Goal: Task Accomplishment & Management: Use online tool/utility

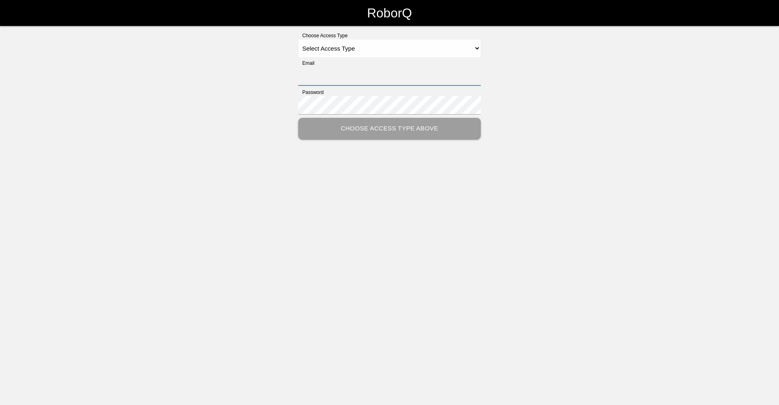
type input "[EMAIL_ADDRESS][DOMAIN_NAME]"
click at [408, 49] on select "Select Access Type Admin Customer Supervisor Worker" at bounding box center [389, 48] width 182 height 18
select select "Worker"
click at [298, 39] on select "Select Access Type Admin Customer Supervisor Worker" at bounding box center [389, 48] width 182 height 18
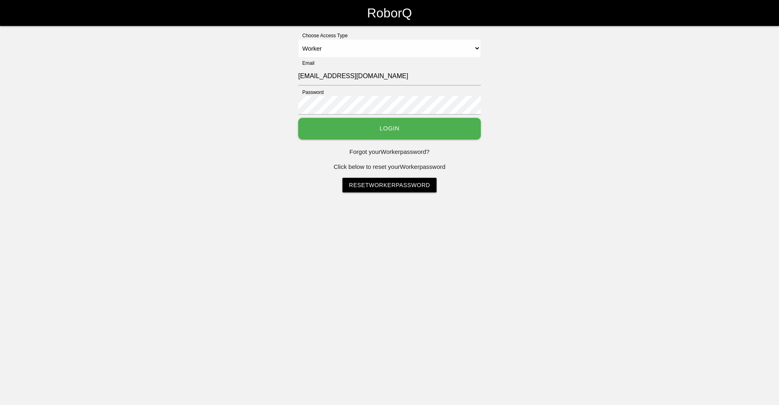
click at [380, 124] on button "Login" at bounding box center [389, 128] width 182 height 21
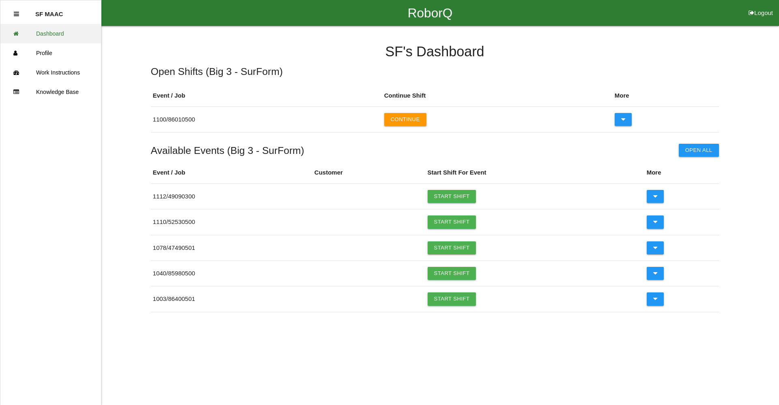
click at [52, 38] on link "Dashboard" at bounding box center [50, 33] width 101 height 19
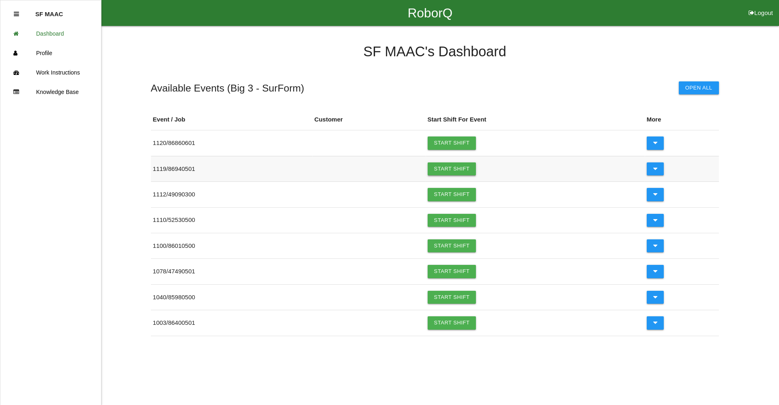
click at [447, 170] on link "Start Shift" at bounding box center [451, 169] width 49 height 13
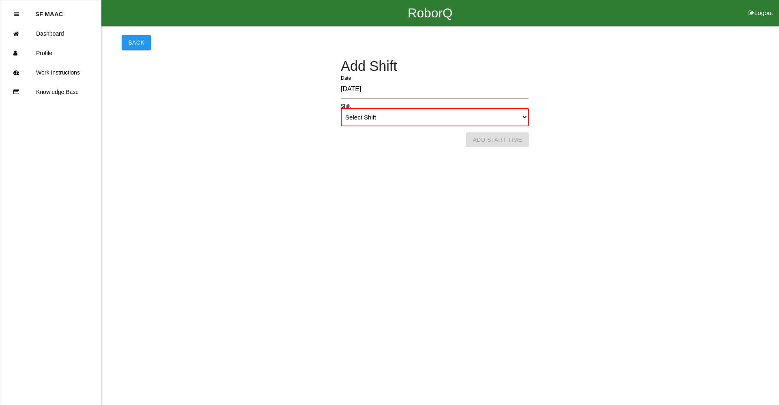
click at [531, 120] on div "Add Shift [DATE] Date Select Shift 1st Shift 2nd Shift 3rd Shift 4th Shift Shif…" at bounding box center [435, 93] width 626 height 68
click at [526, 120] on select "Select Shift 1st Shift 2nd Shift 3rd Shift 4th Shift" at bounding box center [435, 117] width 188 height 18
select select "1"
click at [341, 108] on select "Select Shift 1st Shift 2nd Shift 3rd Shift 4th Shift" at bounding box center [435, 117] width 188 height 18
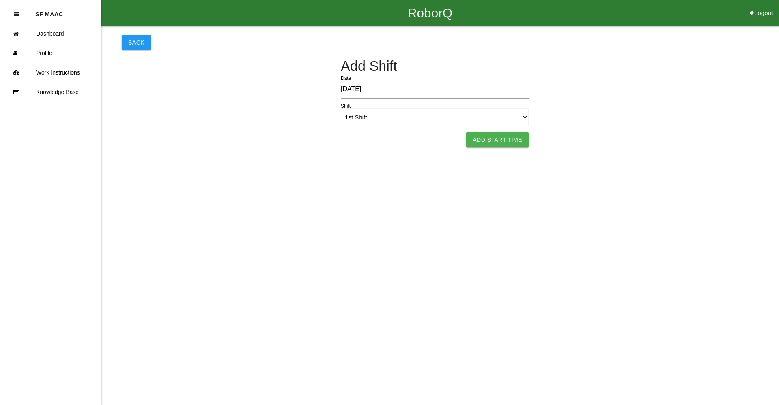
click at [493, 136] on button "Add Start Time" at bounding box center [497, 140] width 62 height 15
select select "2"
select select "11"
select select "2"
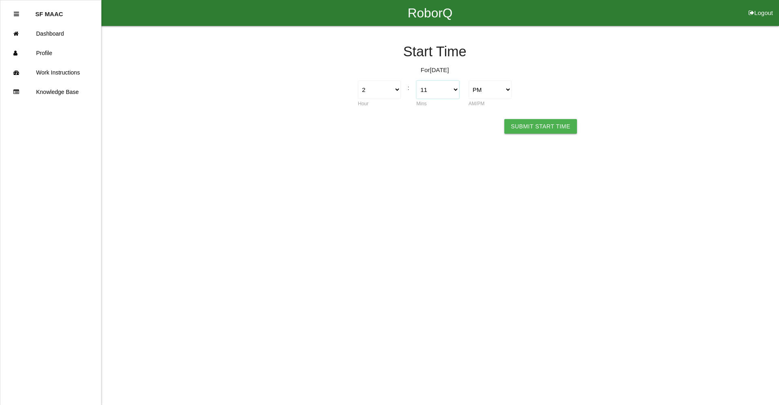
click at [430, 88] on select "00 01 02 03 04 05 06 07 08 09 10 11 12 13 14 15 16 17 18 19 20 21 22 23 24 25 2…" at bounding box center [437, 90] width 43 height 18
select select "0"
click at [440, 89] on select "00 01 02 03 04 05 06 07 08 09 10 11 12 13 14 15 16 17 18 19 20 21 22 23 24 25 2…" at bounding box center [437, 90] width 43 height 18
click at [558, 124] on button "Submit Start Time" at bounding box center [540, 126] width 72 height 15
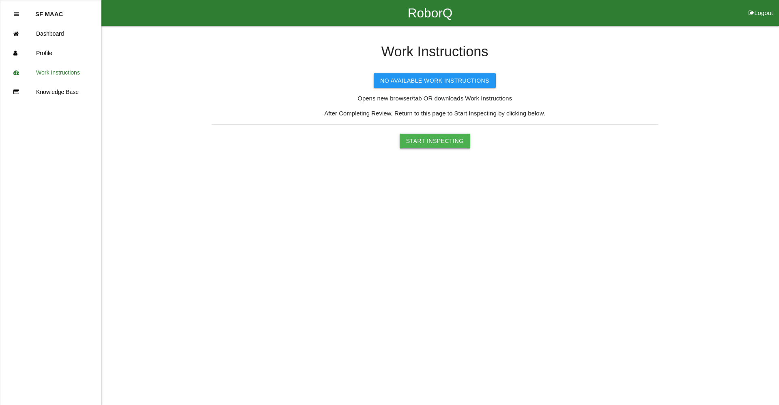
click at [416, 146] on button "Start Inspecting" at bounding box center [434, 141] width 71 height 15
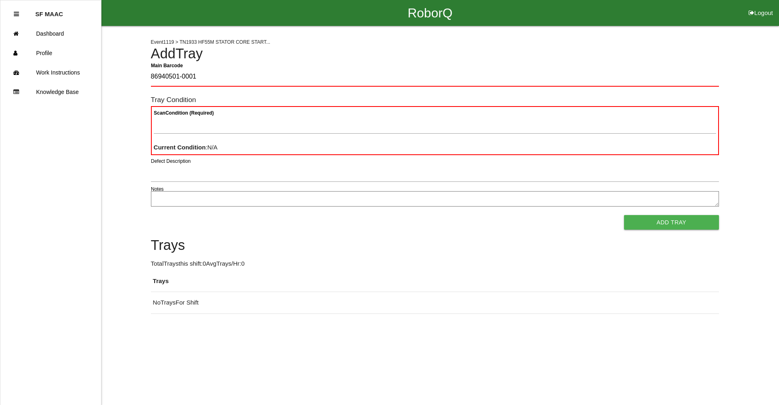
type Barcode "86940501-0001"
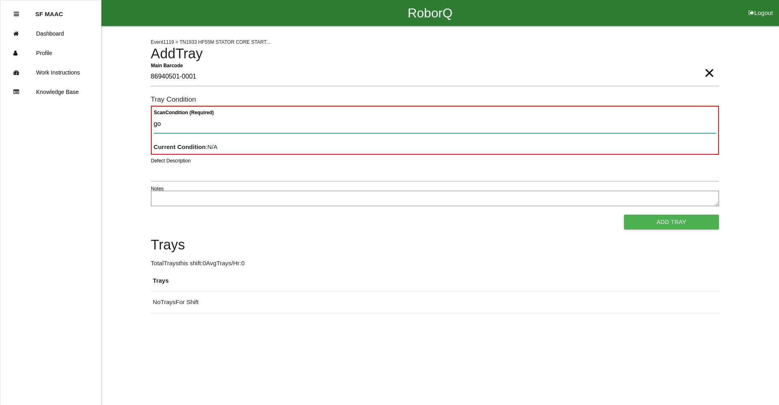
type Condition "goo"
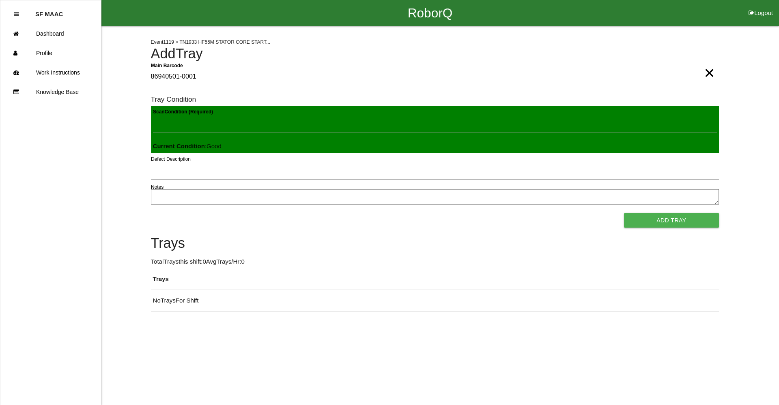
click at [624, 213] on button "Add Tray" at bounding box center [671, 220] width 94 height 15
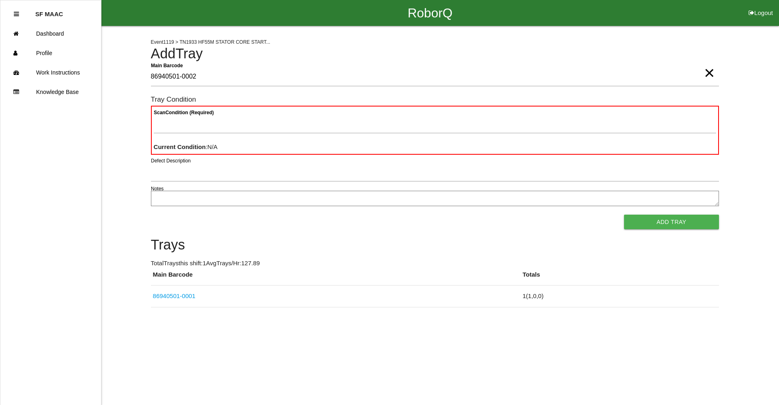
type Barcode "86940501-0002"
type Condition "goo"
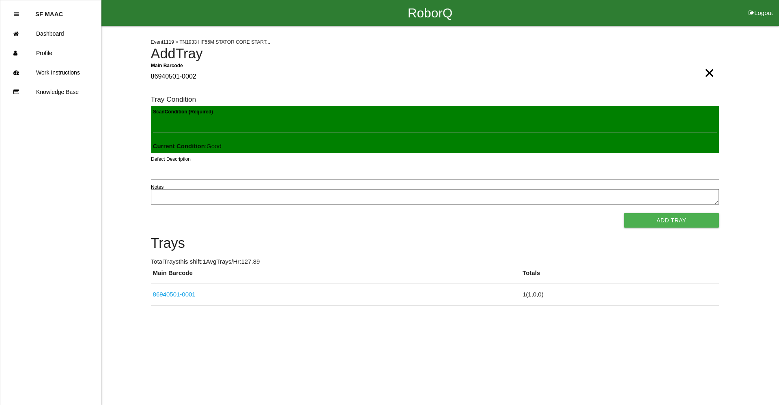
click at [624, 213] on button "Add Tray" at bounding box center [671, 220] width 94 height 15
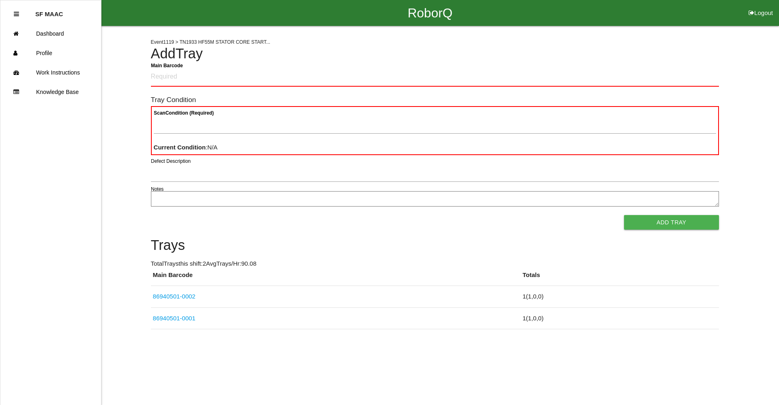
drag, startPoint x: 416, startPoint y: 146, endPoint x: 385, endPoint y: 52, distance: 99.0
click at [385, 52] on h4 "Add Tray" at bounding box center [435, 53] width 568 height 15
click at [274, 84] on Barcode "Main Barcode" at bounding box center [435, 77] width 568 height 19
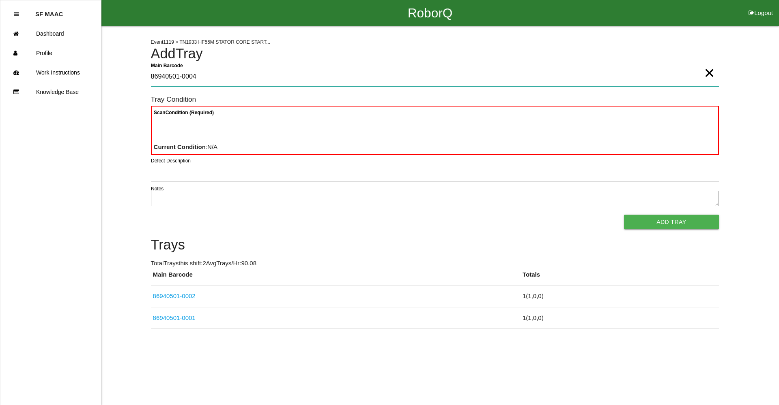
type Barcode "86940501-0004"
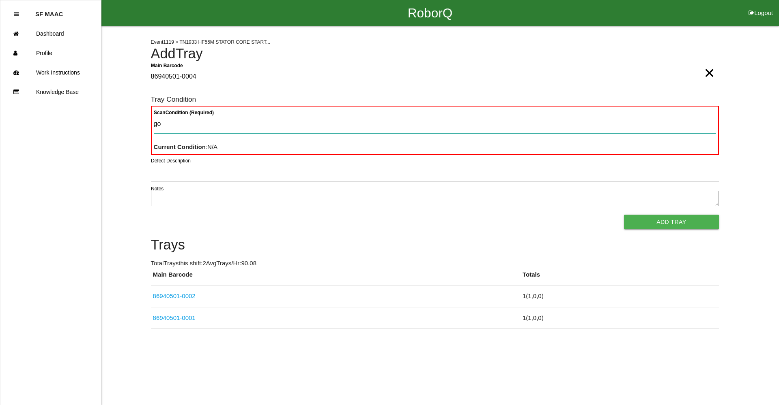
type Condition "goo"
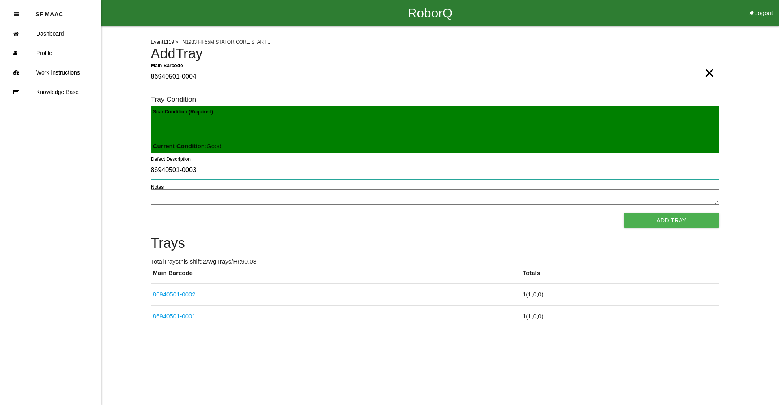
type input "86940501-0003"
click at [698, 220] on button "Add Tray" at bounding box center [671, 220] width 94 height 15
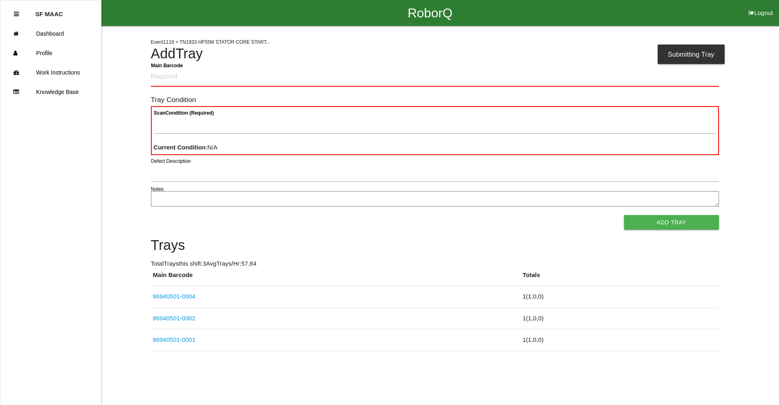
click at [182, 77] on Barcode "Main Barcode" at bounding box center [435, 77] width 568 height 19
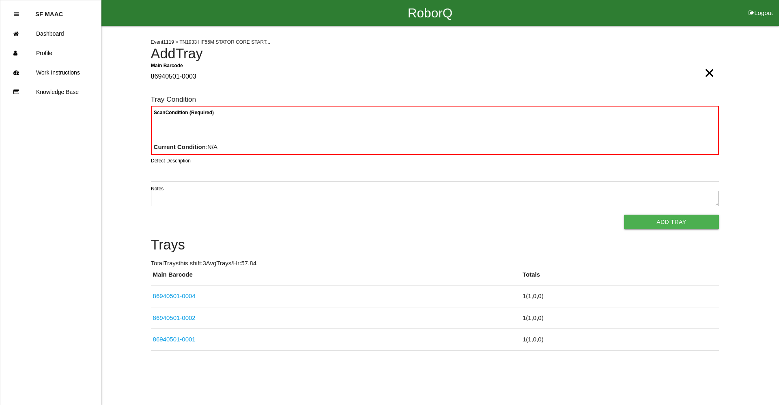
type Barcode "86940501-0003"
type Condition "ba"
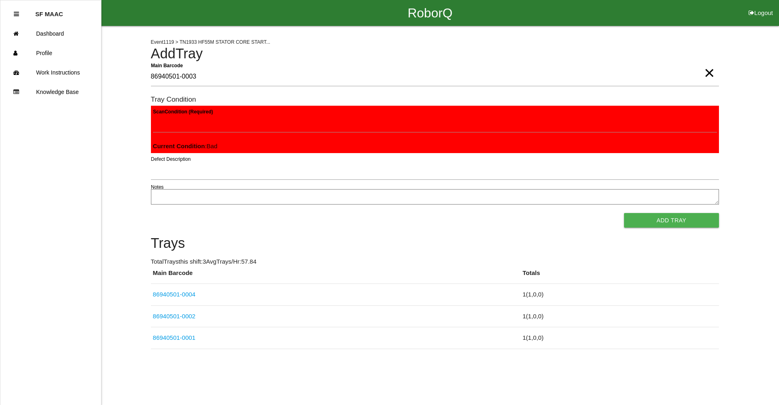
click at [624, 213] on button "Add Tray" at bounding box center [671, 220] width 94 height 15
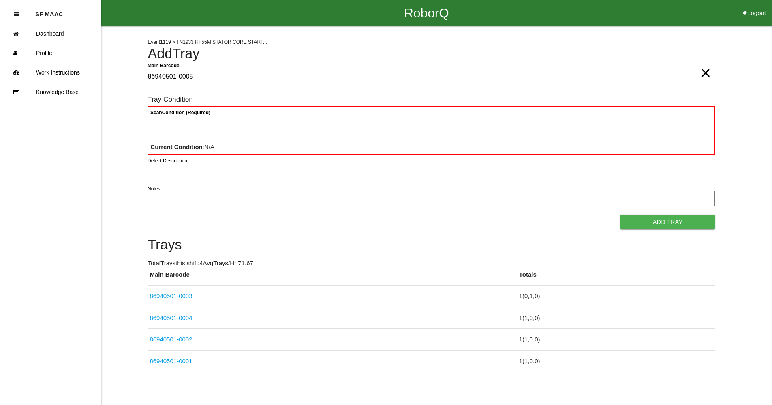
type Barcode "86940501-0005"
type Condition "goo"
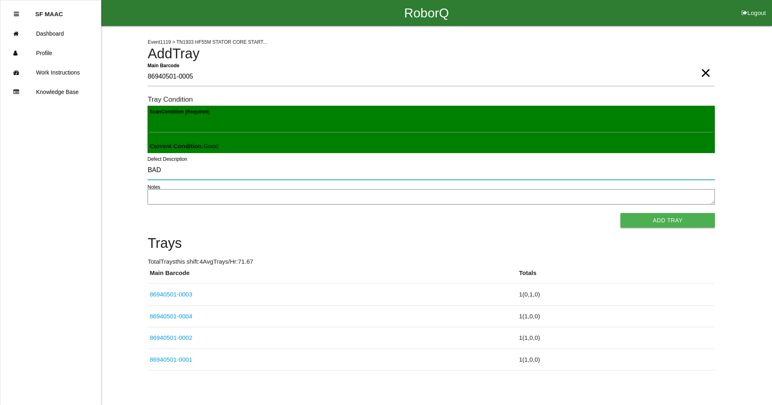
type input "BAD"
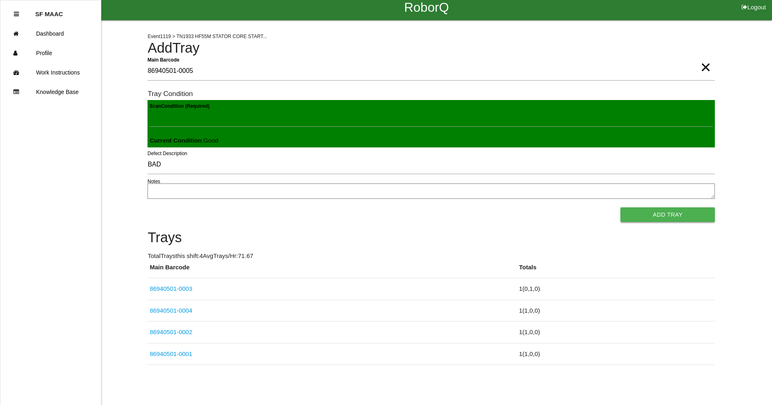
click at [712, 218] on button "Add Tray" at bounding box center [668, 215] width 94 height 15
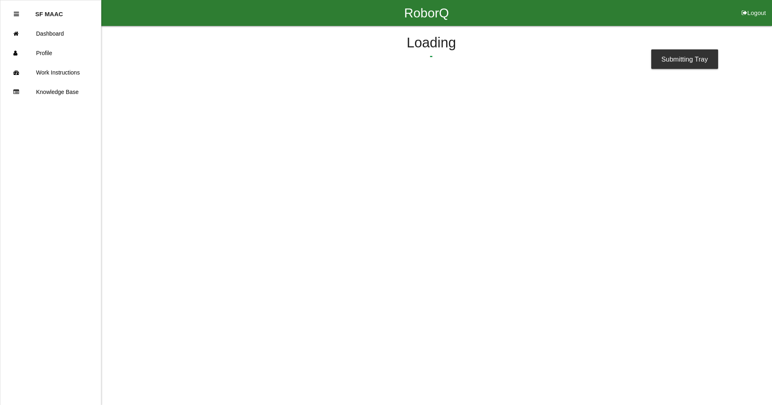
scroll to position [0, 0]
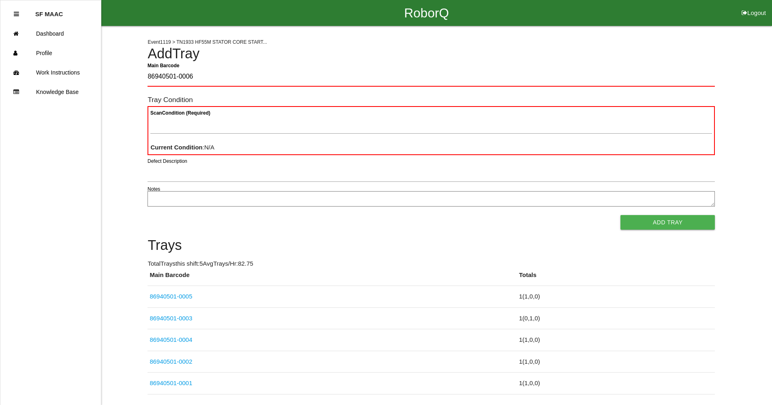
type Barcode "86940501-0006"
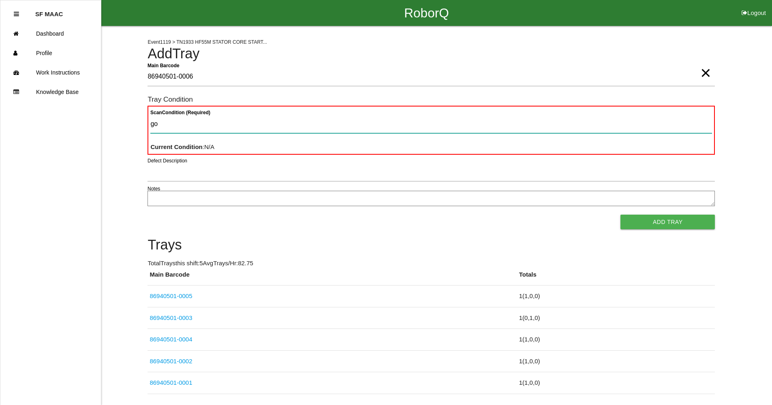
type Condition "goo"
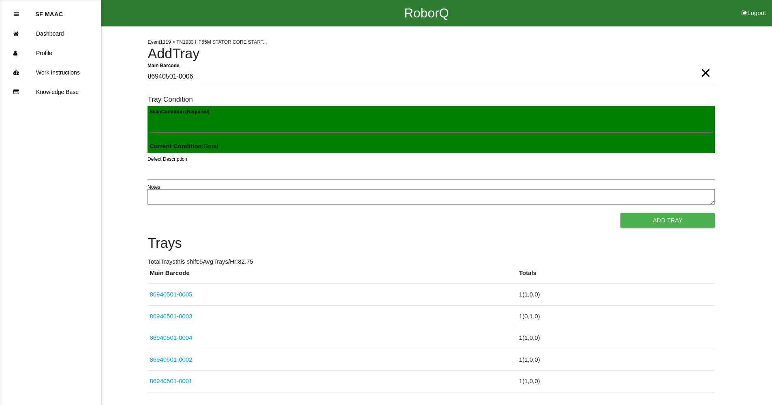
click at [621, 213] on button "Add Tray" at bounding box center [668, 220] width 94 height 15
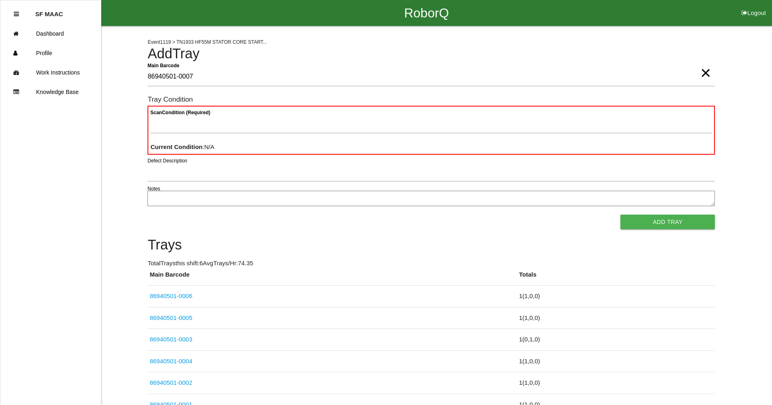
type Barcode "86940501-0007"
type Condition "goo"
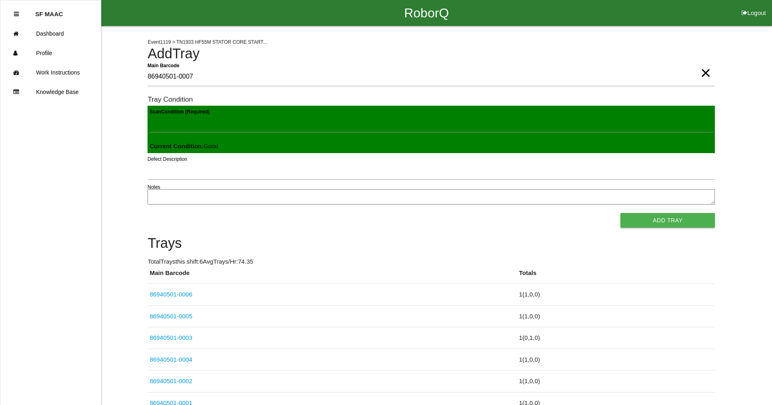
click at [621, 213] on button "Add Tray" at bounding box center [668, 220] width 94 height 15
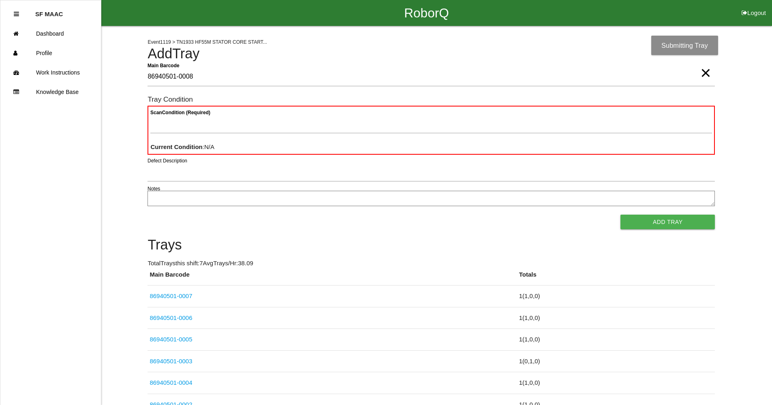
type Barcode "86940501-0008"
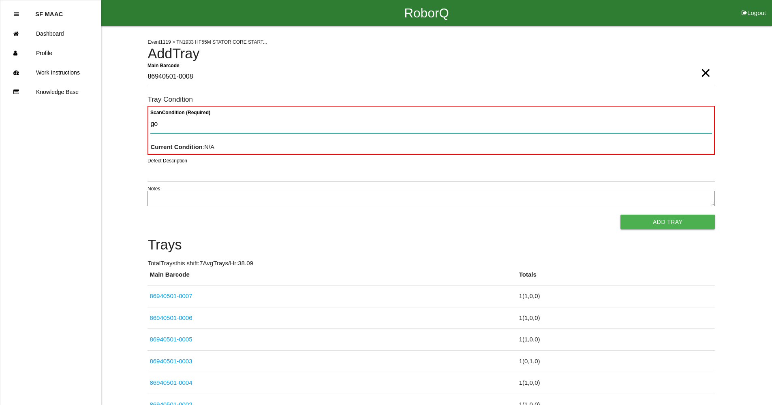
type Condition "goo"
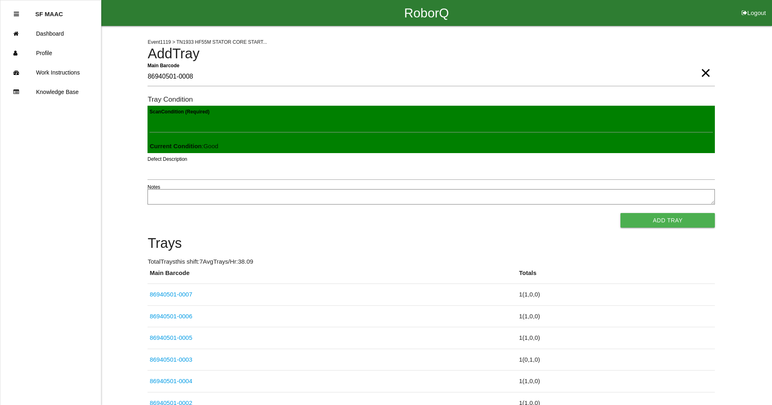
click at [621, 213] on button "Add Tray" at bounding box center [668, 220] width 94 height 15
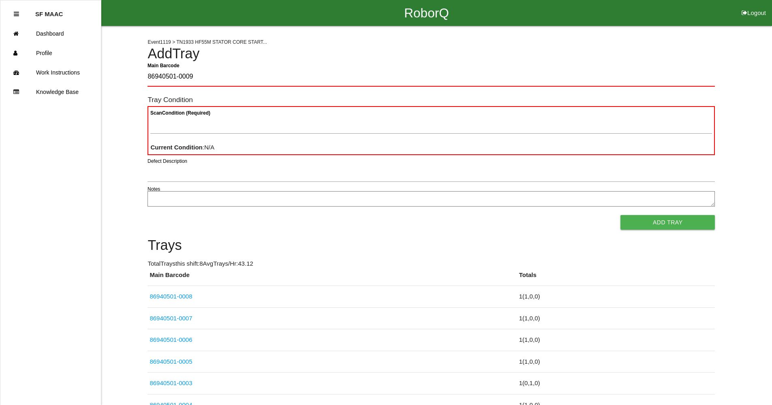
type Barcode "86940501-0009"
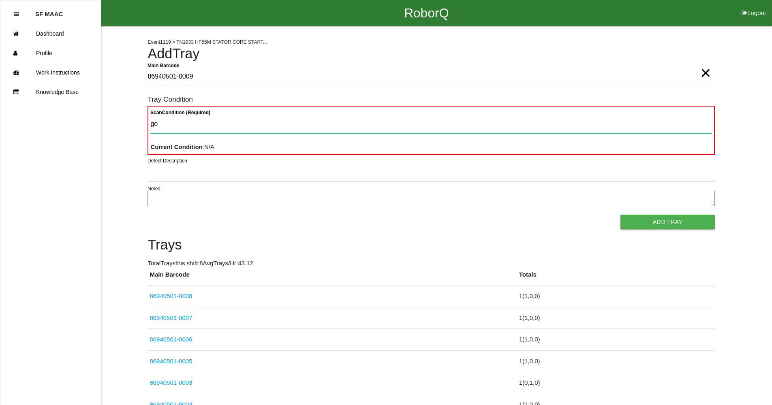
type Condition "goo"
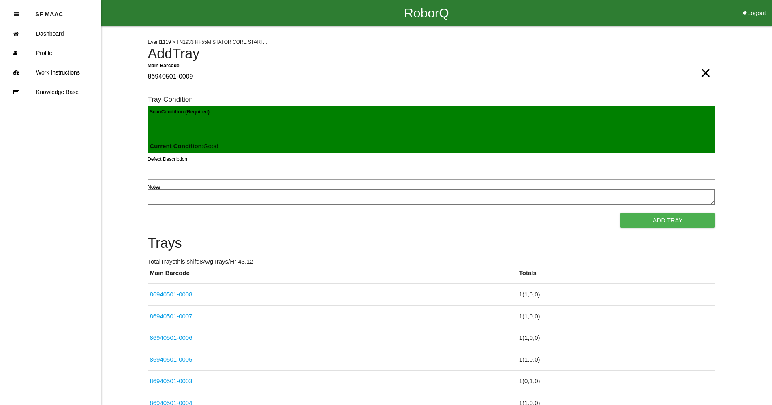
click at [621, 213] on button "Add Tray" at bounding box center [668, 220] width 94 height 15
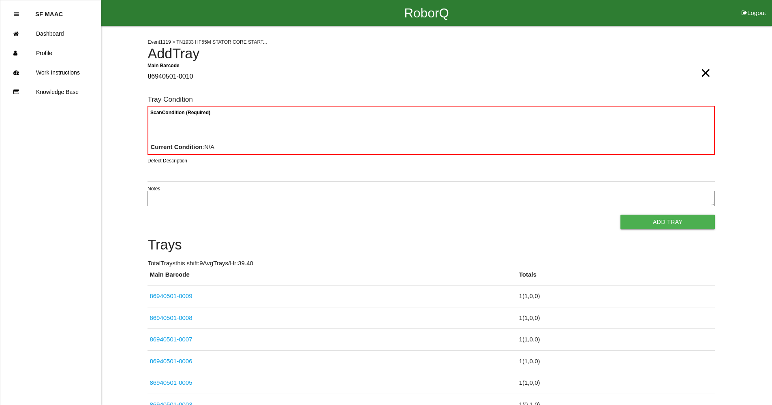
type Barcode "86940501-0010"
type Condition "goo"
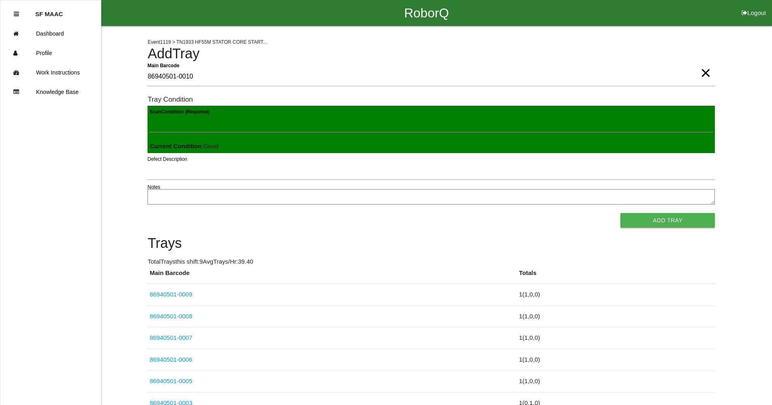
click at [621, 213] on button "Add Tray" at bounding box center [668, 220] width 94 height 15
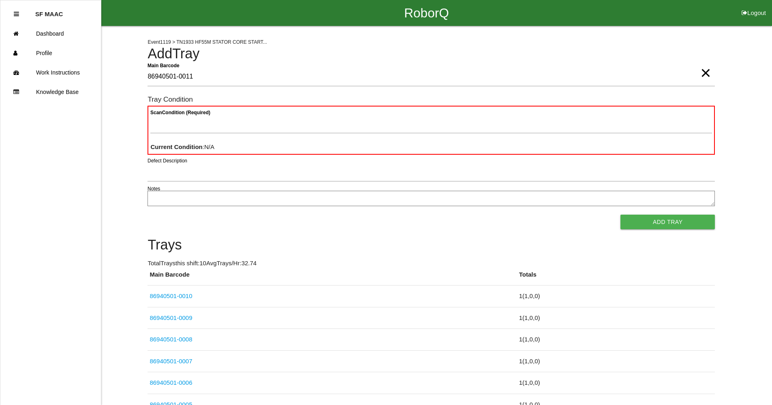
type Barcode "86940501-0011"
type Condition "goo"
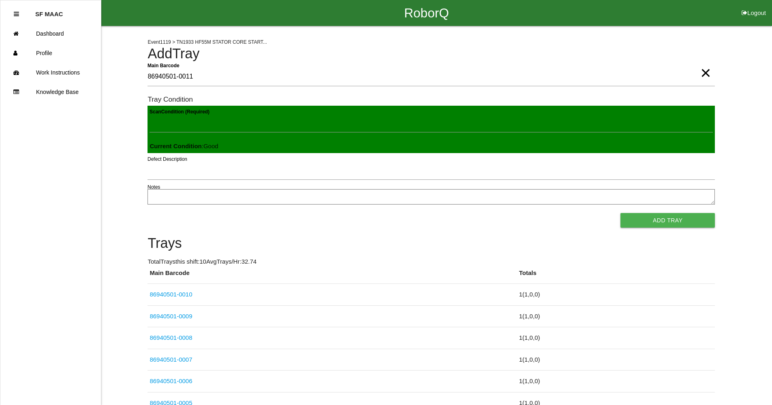
click at [621, 213] on button "Add Tray" at bounding box center [668, 220] width 94 height 15
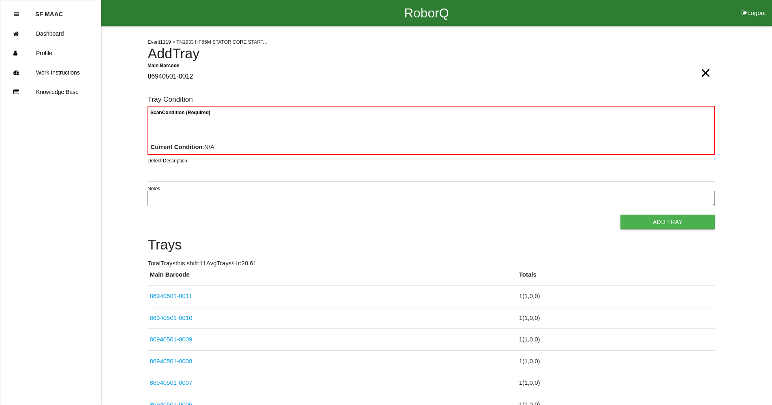
type Barcode "86940501-0012"
type Condition "goo"
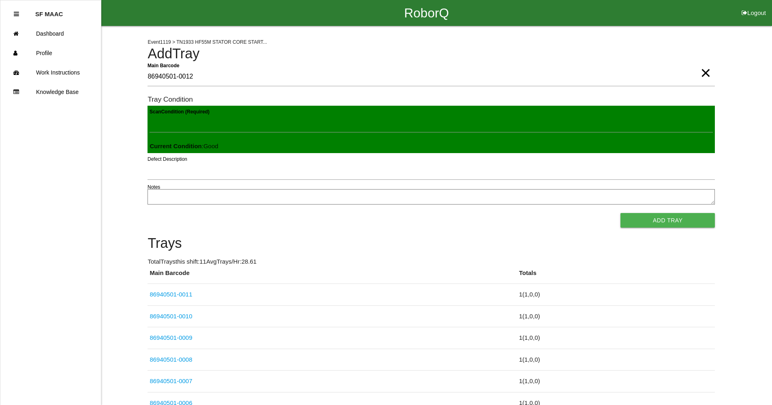
click at [621, 213] on button "Add Tray" at bounding box center [668, 220] width 94 height 15
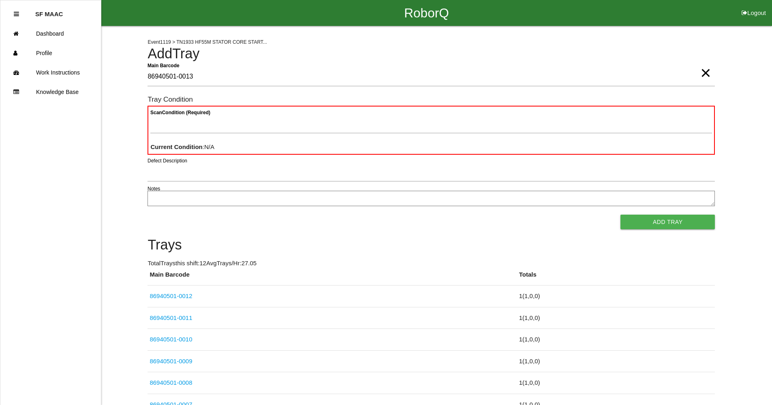
type Barcode "86940501-0013"
type Condition "goo"
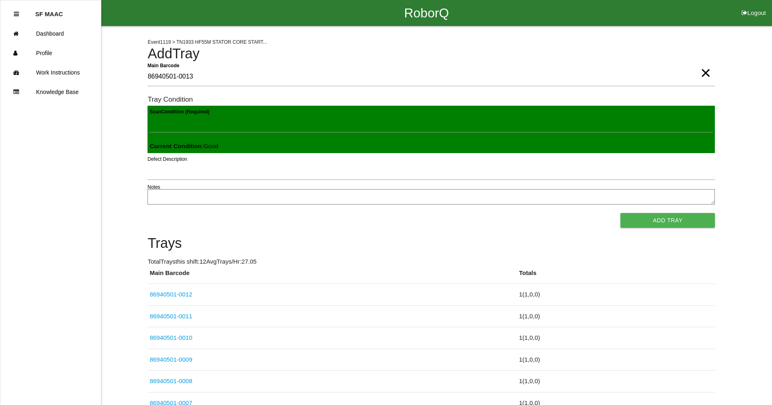
click at [621, 213] on button "Add Tray" at bounding box center [668, 220] width 94 height 15
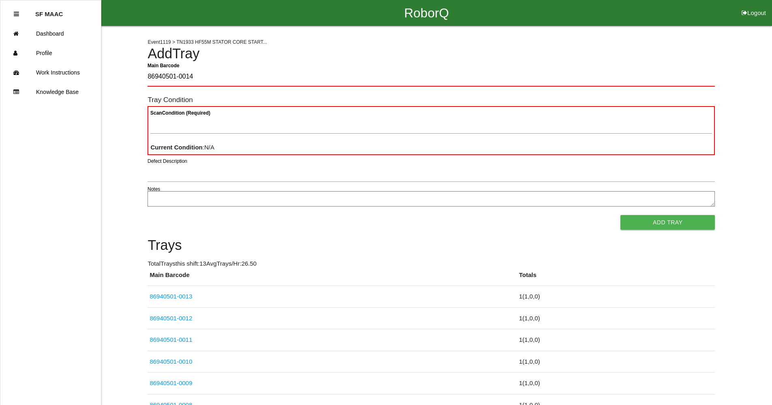
type Barcode "86940501-0014"
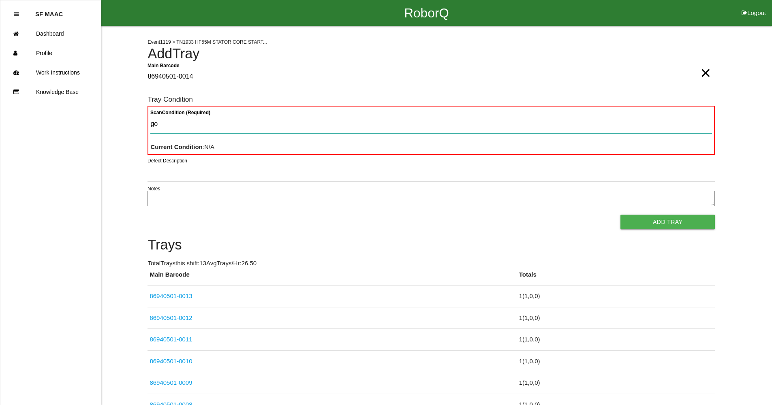
type Condition "goo"
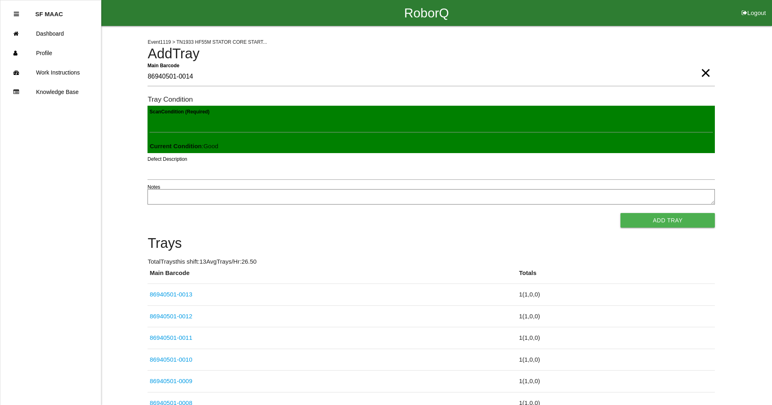
click at [621, 213] on button "Add Tray" at bounding box center [668, 220] width 94 height 15
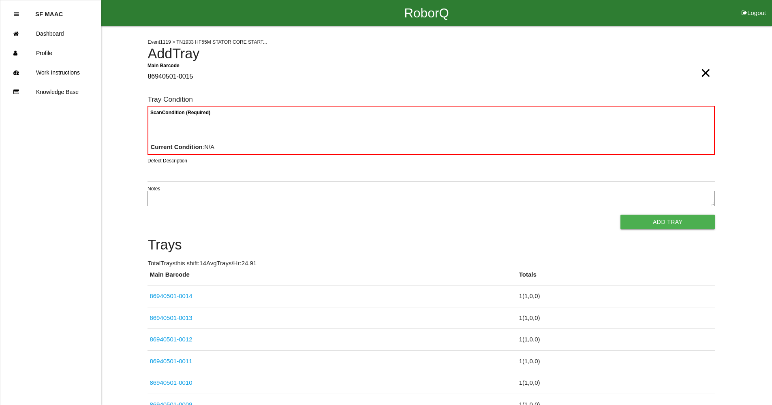
type Barcode "86940501-0015"
type Condition "goo"
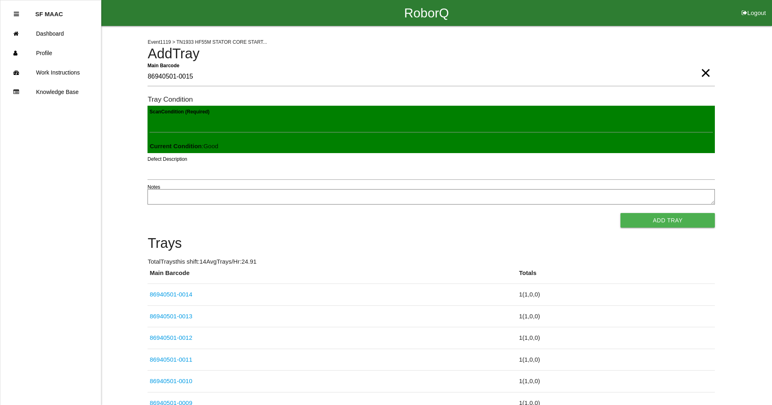
click at [621, 213] on button "Add Tray" at bounding box center [668, 220] width 94 height 15
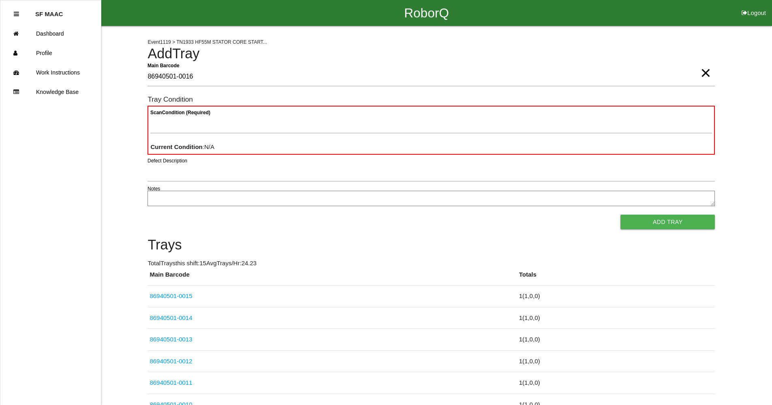
type Barcode "86940501-0016"
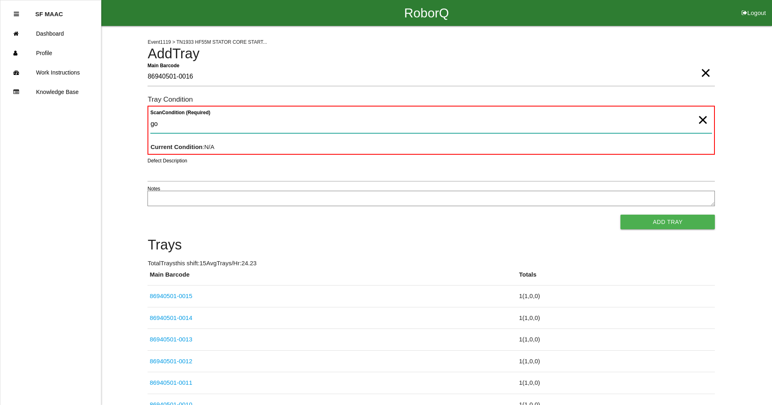
type Condition "goo"
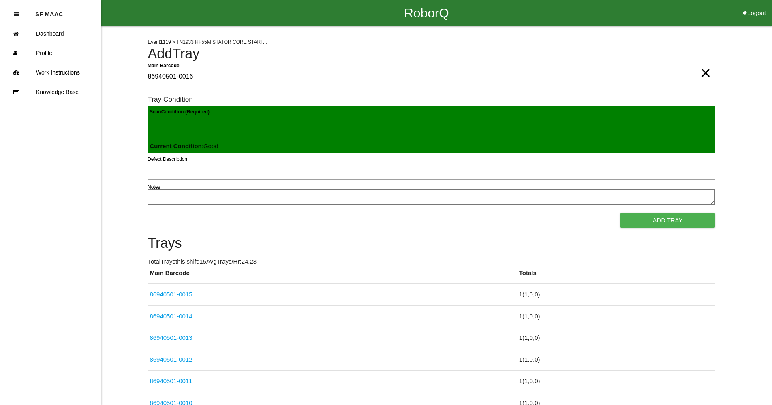
click at [621, 213] on button "Add Tray" at bounding box center [668, 220] width 94 height 15
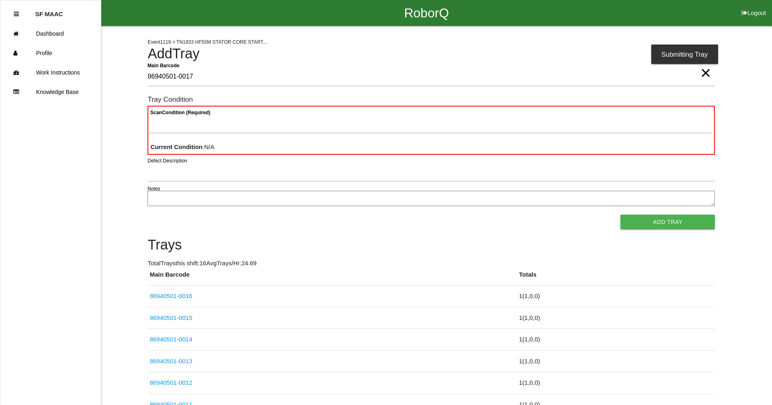
type Barcode "86940501-0017"
type Condition "goo"
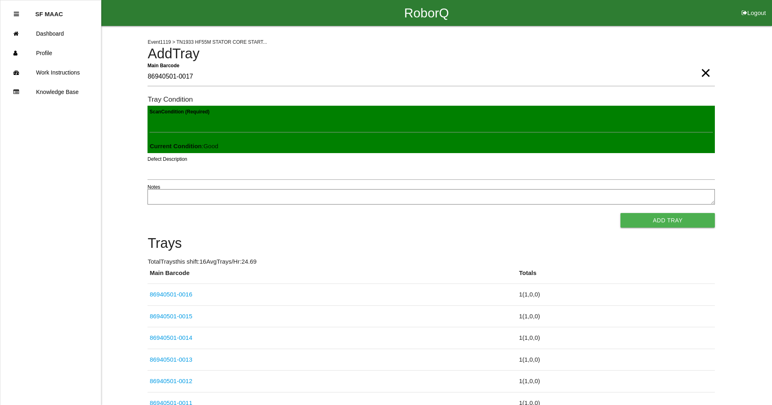
click at [621, 213] on button "Add Tray" at bounding box center [668, 220] width 94 height 15
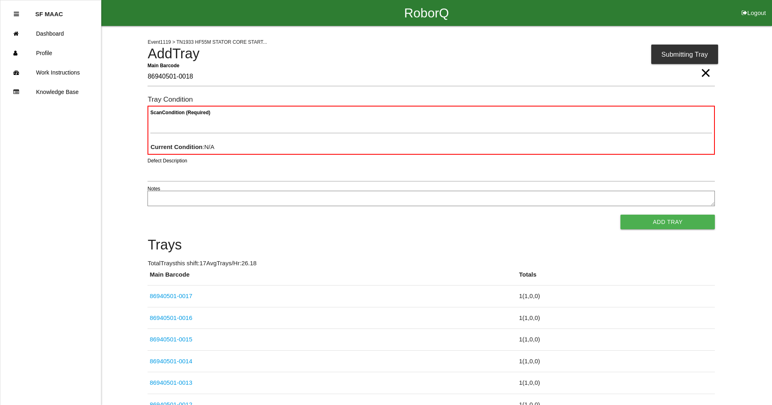
type Barcode "86940501-0018"
type Condition "goo"
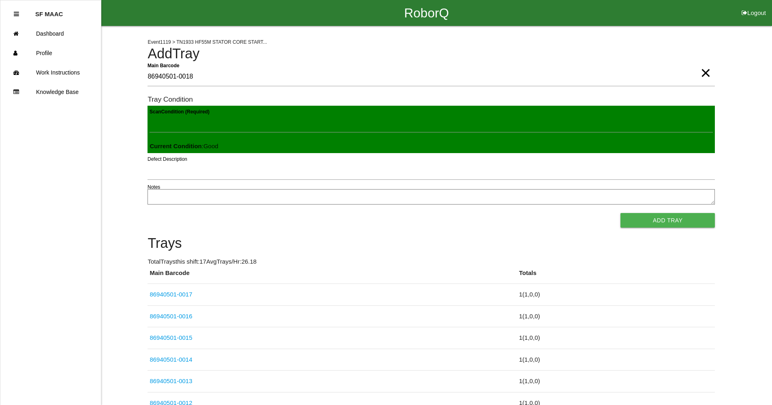
click at [621, 213] on button "Add Tray" at bounding box center [668, 220] width 94 height 15
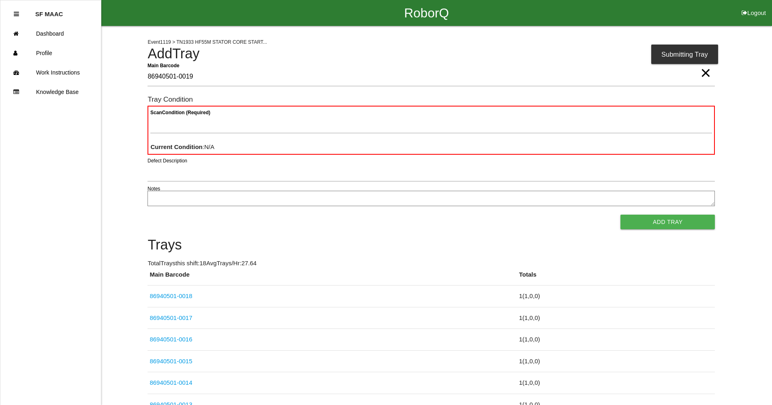
type Barcode "86940501-0019"
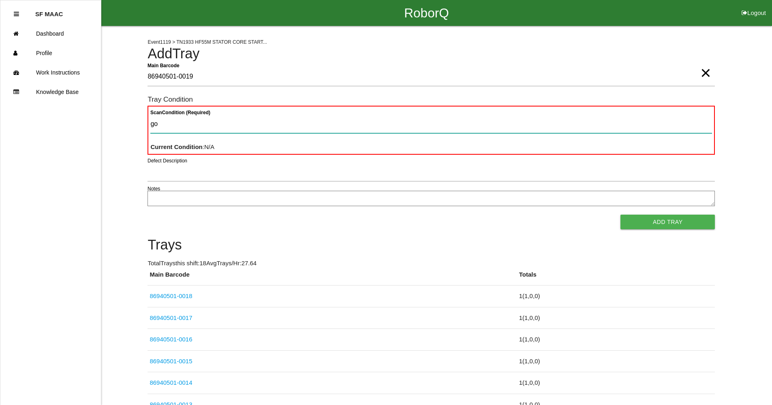
type Condition "goo"
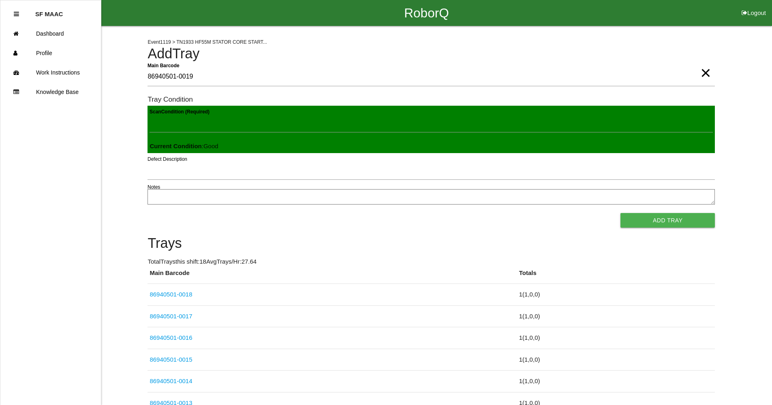
click at [621, 213] on button "Add Tray" at bounding box center [668, 220] width 94 height 15
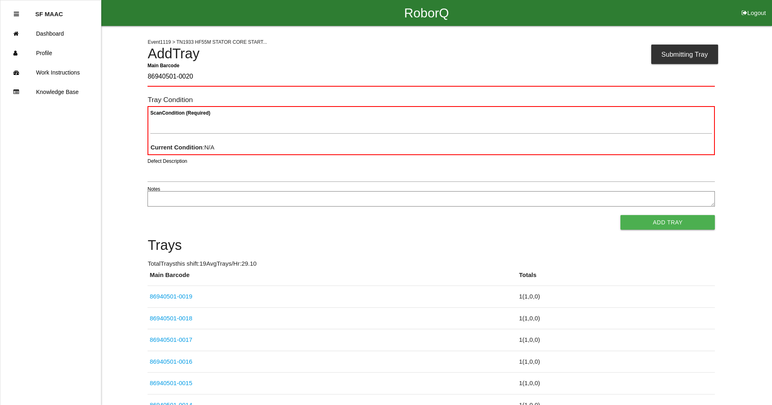
type Barcode "86940501-0020"
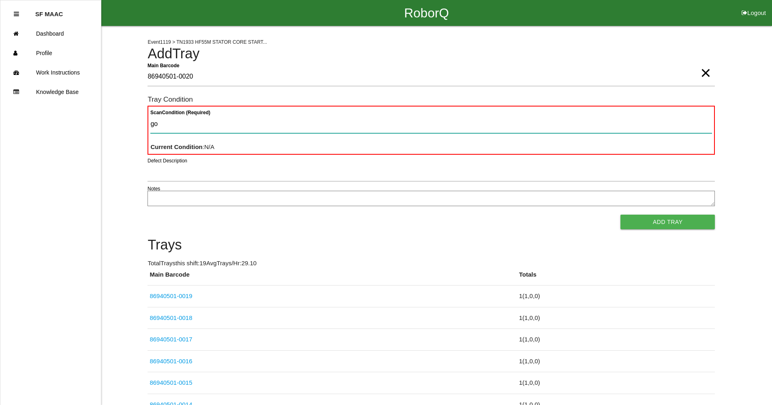
type Condition "goo"
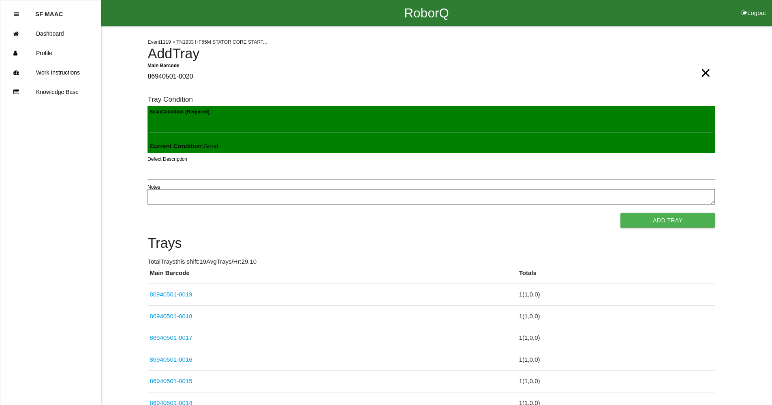
click at [621, 213] on button "Add Tray" at bounding box center [668, 220] width 94 height 15
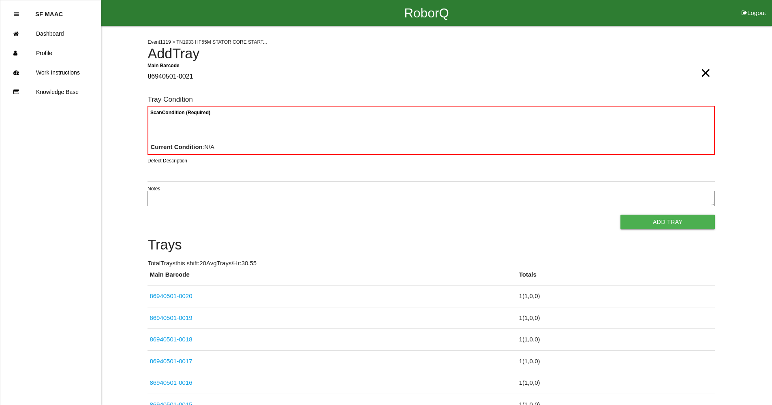
type Barcode "86940501-0021"
type Condition "goo"
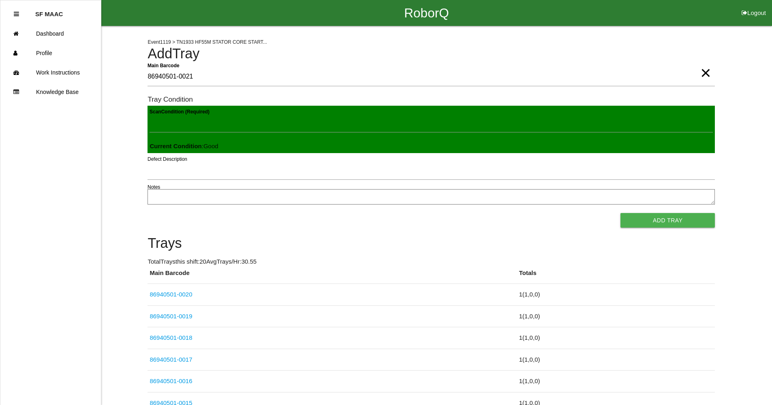
click at [621, 213] on button "Add Tray" at bounding box center [668, 220] width 94 height 15
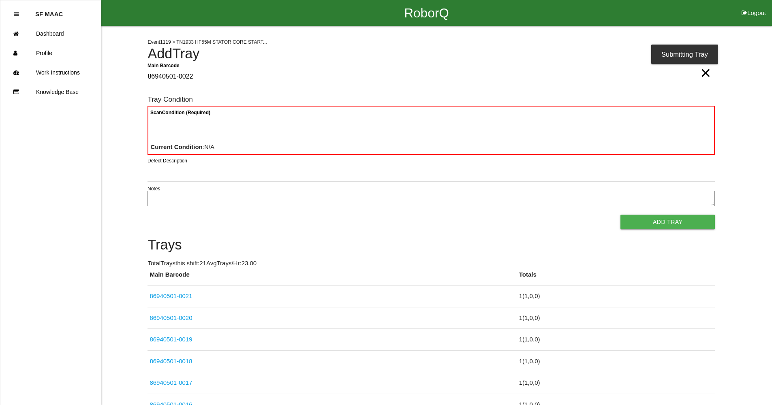
type Barcode "86940501-0022"
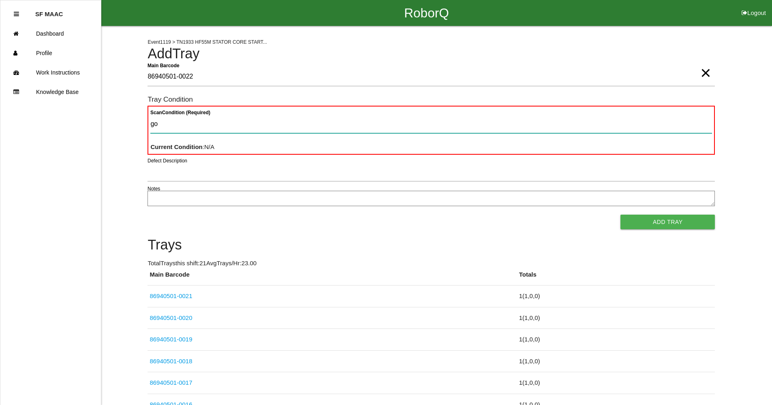
type Condition "goo"
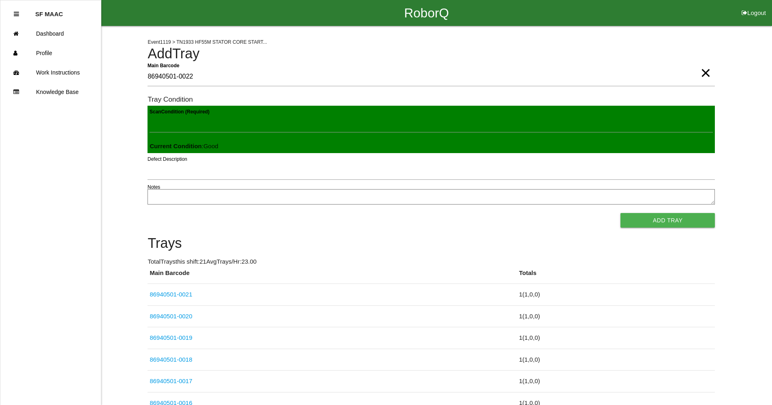
click at [621, 213] on button "Add Tray" at bounding box center [668, 220] width 94 height 15
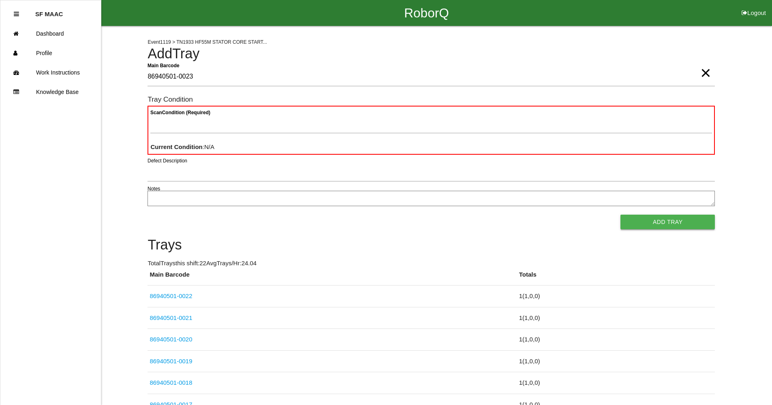
type Barcode "86940501-0023"
type Condition "goo"
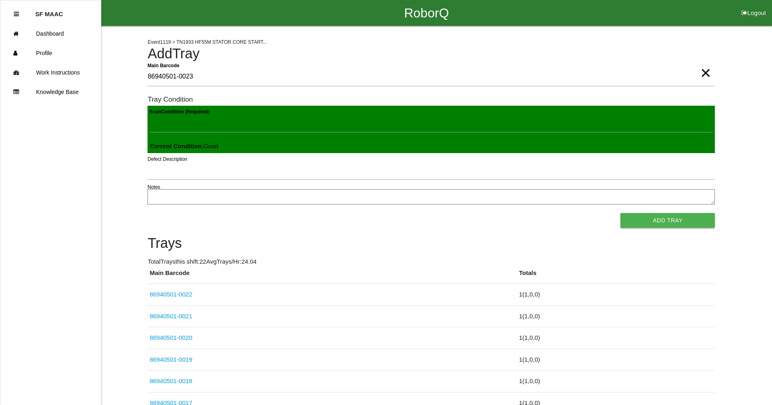
click at [621, 213] on button "Add Tray" at bounding box center [668, 220] width 94 height 15
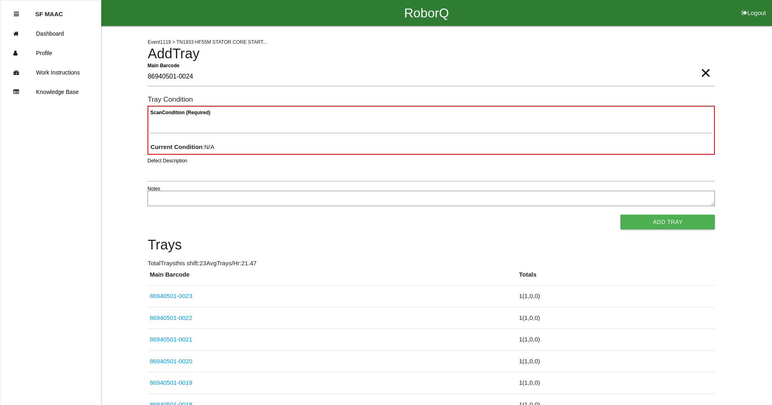
type Barcode "86940501-0024"
type Condition "goo"
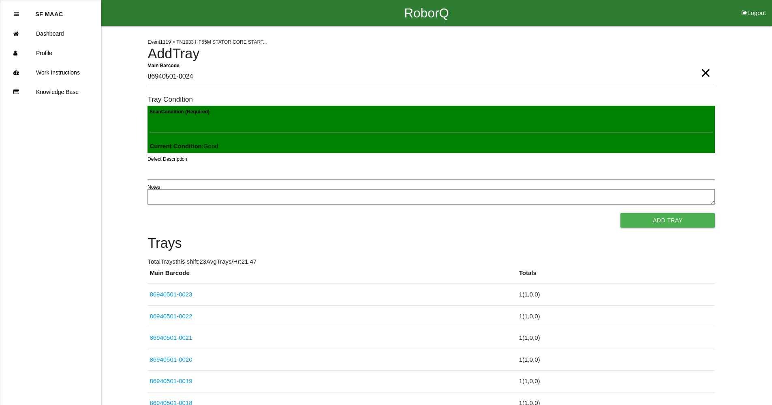
click button "Add Tray" at bounding box center [668, 220] width 94 height 15
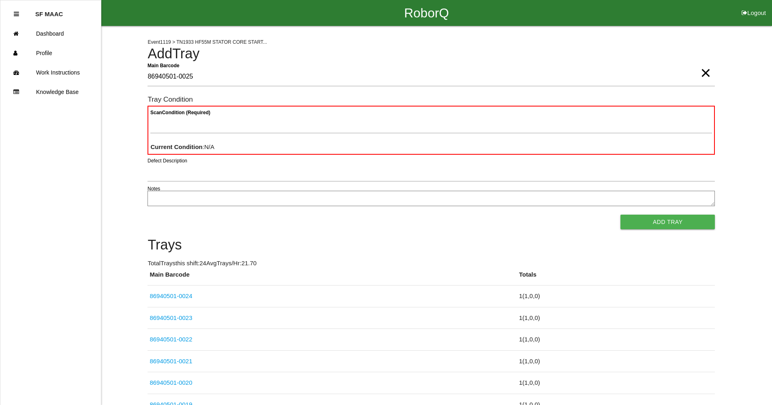
type Barcode "86940501-0025"
type Condition "goo"
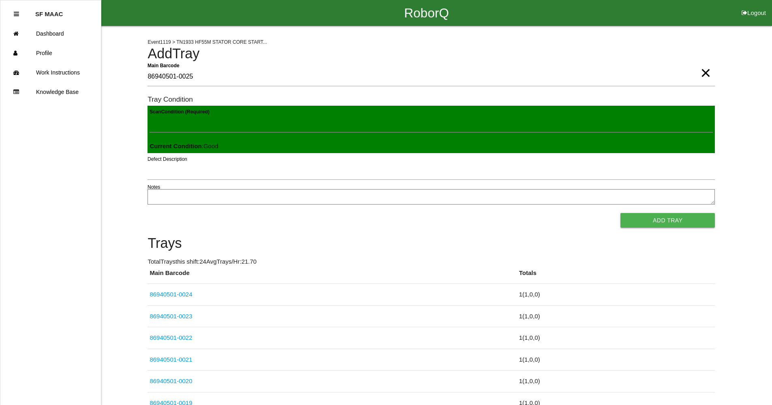
click at [621, 213] on button "Add Tray" at bounding box center [668, 220] width 94 height 15
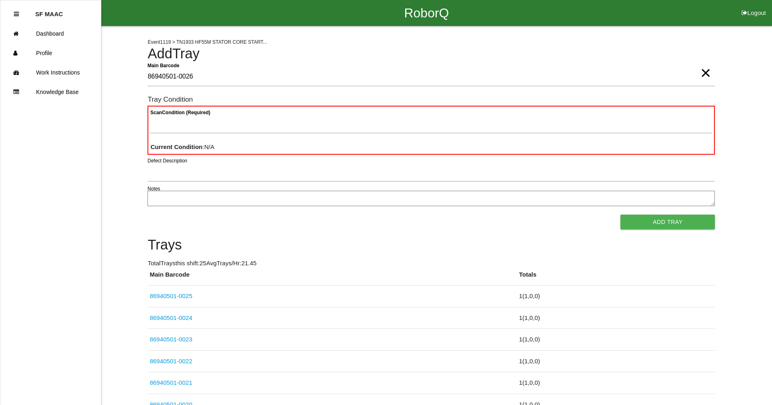
type Barcode "86940501-0026"
type Condition "goo"
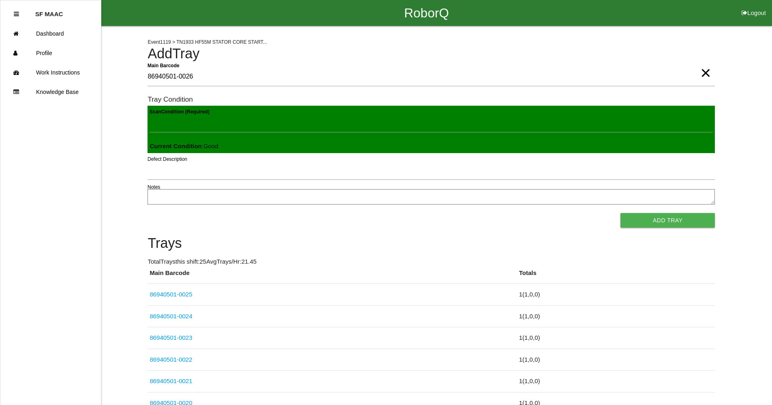
click at [621, 213] on button "Add Tray" at bounding box center [668, 220] width 94 height 15
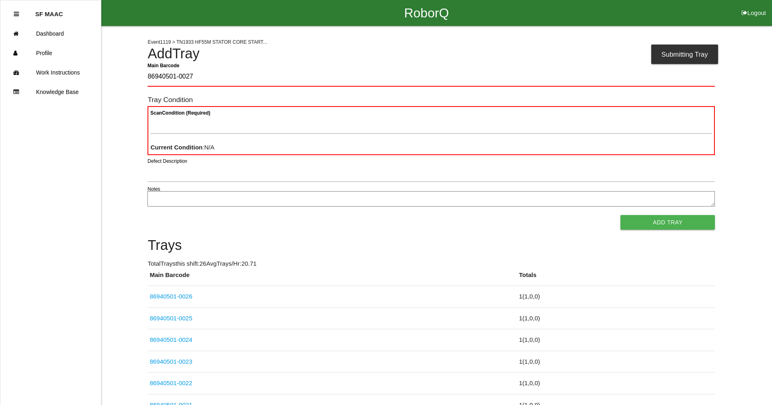
type Barcode "86940501-0027"
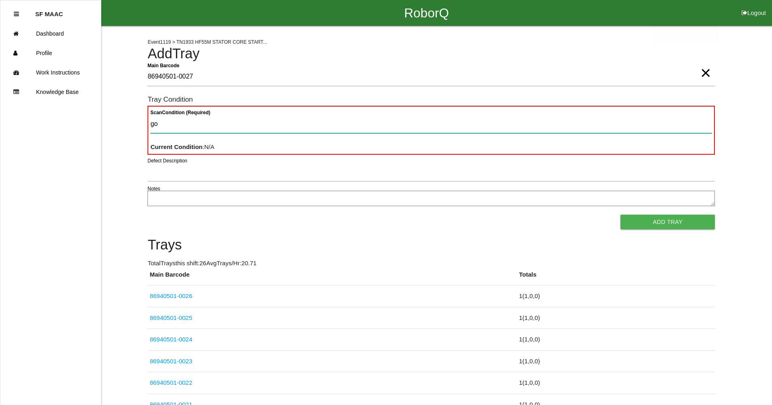
type Condition "goo"
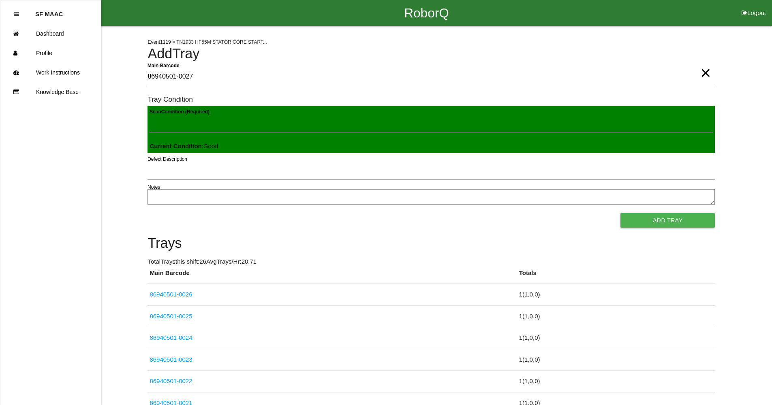
click at [621, 213] on button "Add Tray" at bounding box center [668, 220] width 94 height 15
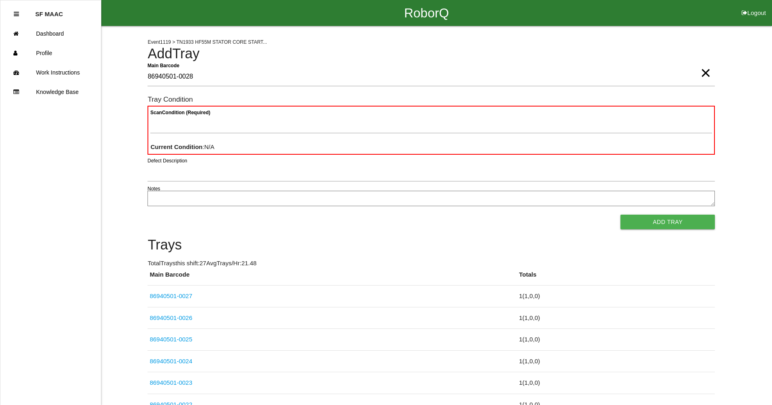
type Barcode "86940501-0028"
type Condition "goo"
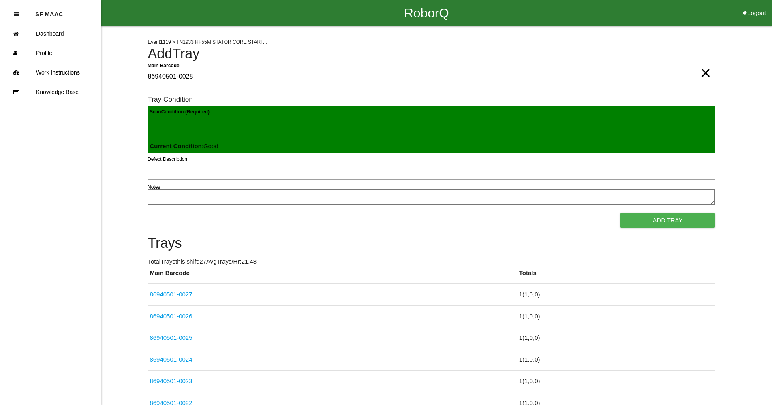
click at [621, 213] on button "Add Tray" at bounding box center [668, 220] width 94 height 15
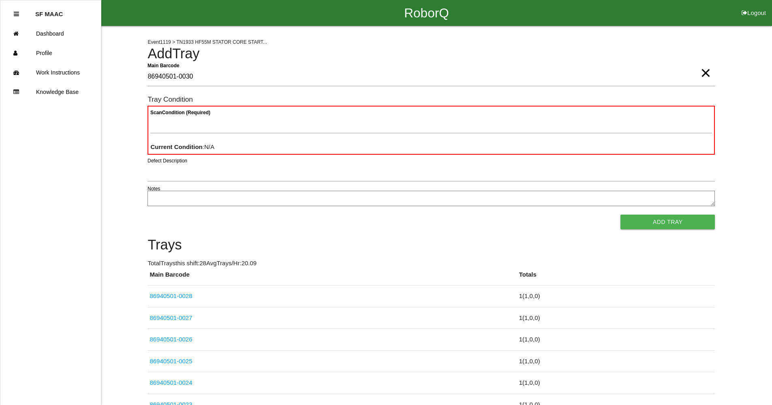
type Barcode "86940501-0030"
type Condition "goo"
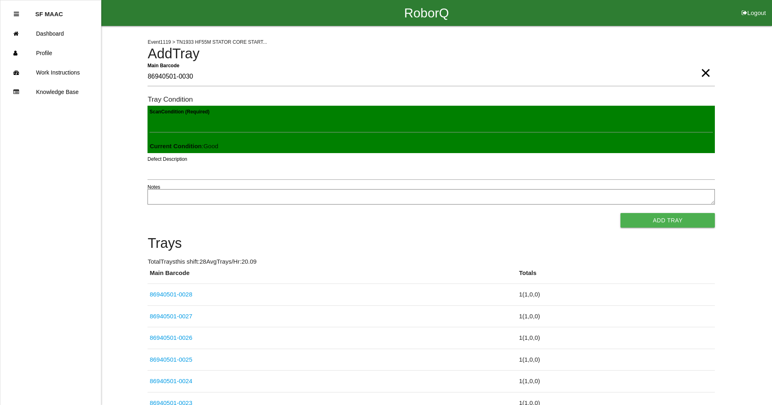
click at [621, 213] on button "Add Tray" at bounding box center [668, 220] width 94 height 15
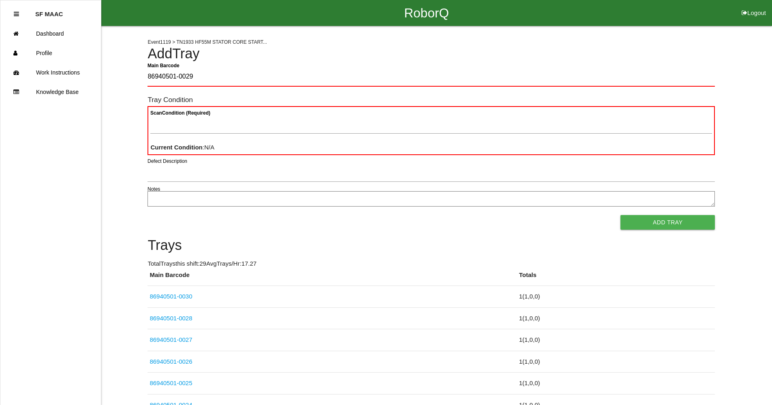
type Barcode "86940501-0029"
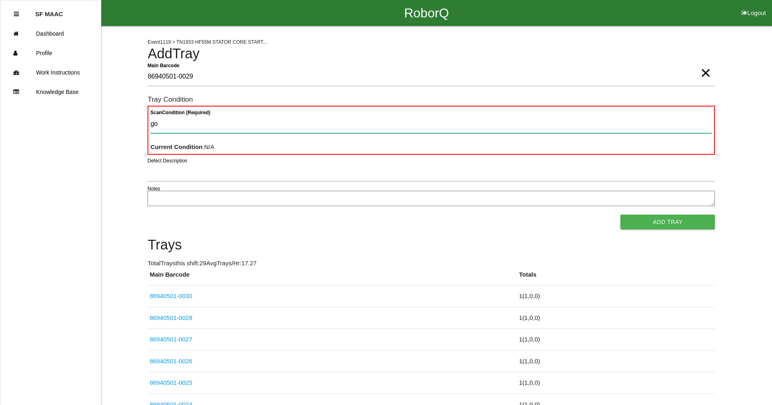
type Condition "goo"
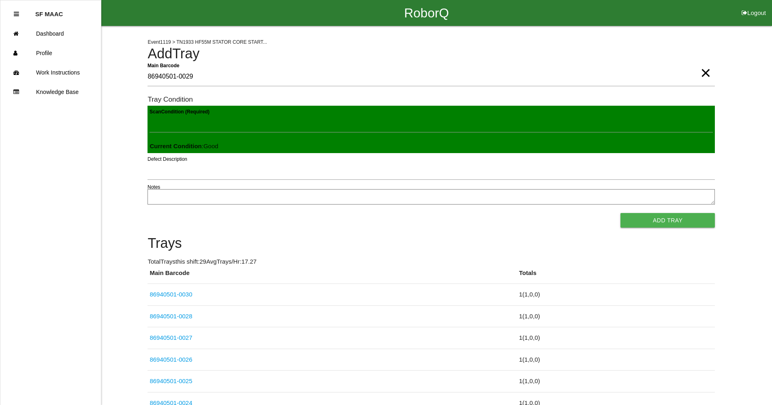
click at [621, 213] on button "Add Tray" at bounding box center [668, 220] width 94 height 15
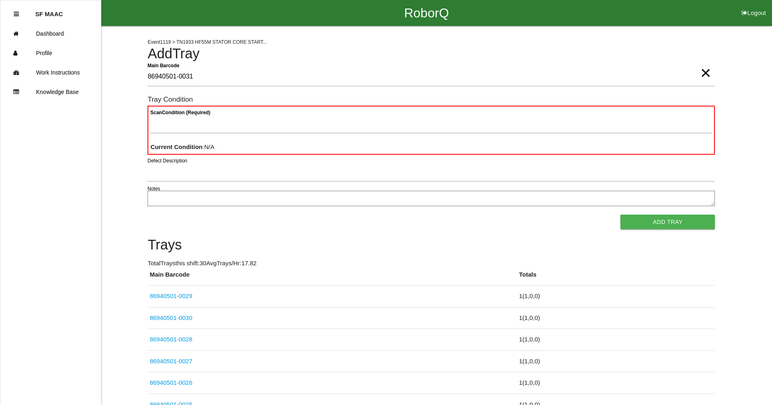
type Barcode "86940501-0031"
type Condition "goo"
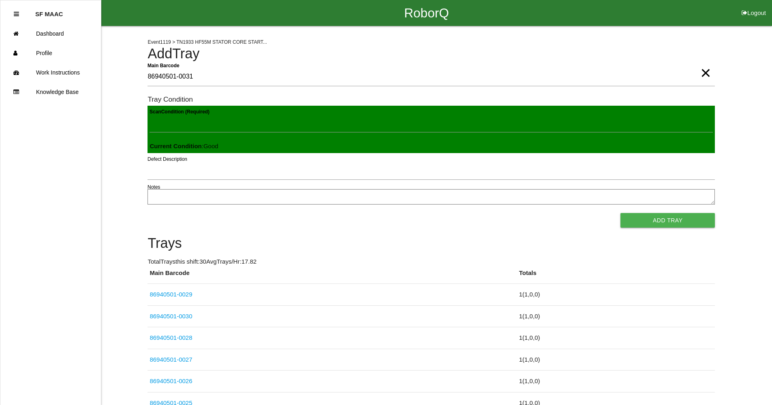
click at [621, 213] on button "Add Tray" at bounding box center [668, 220] width 94 height 15
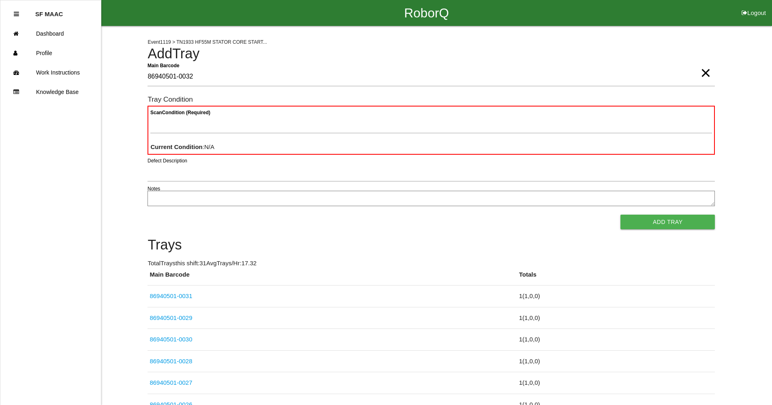
type Barcode "86940501-0032"
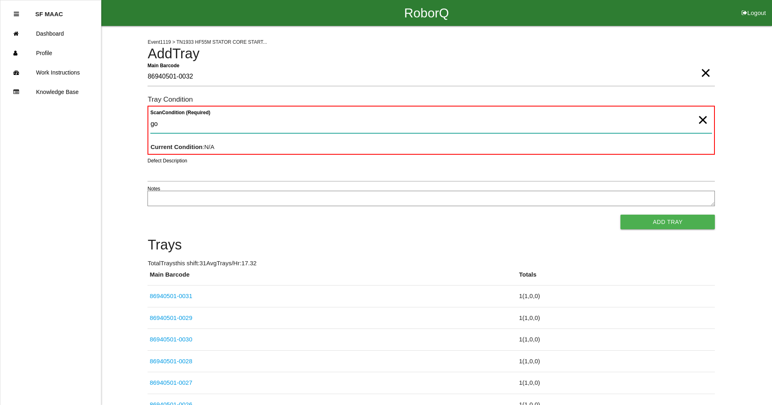
type Condition "goo"
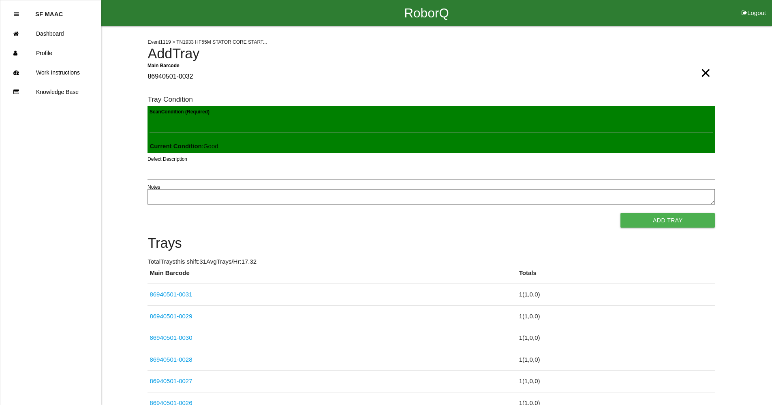
click at [621, 213] on button "Add Tray" at bounding box center [668, 220] width 94 height 15
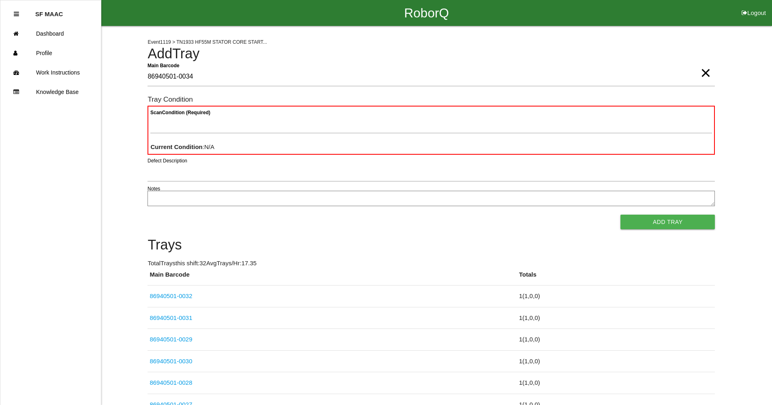
type Barcode "86940501-0034"
type Condition "goo"
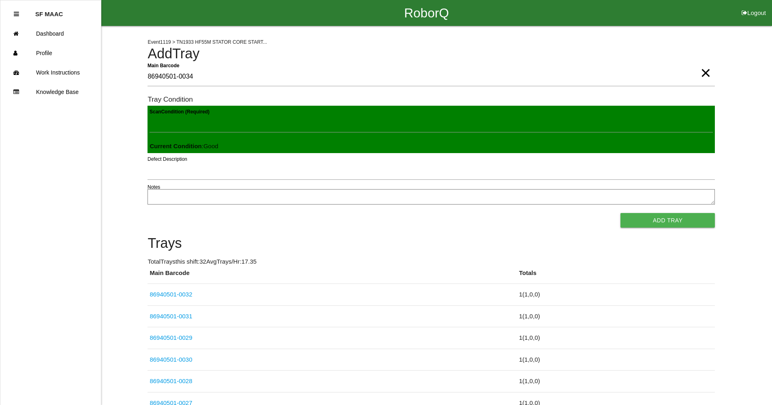
click at [621, 213] on button "Add Tray" at bounding box center [668, 220] width 94 height 15
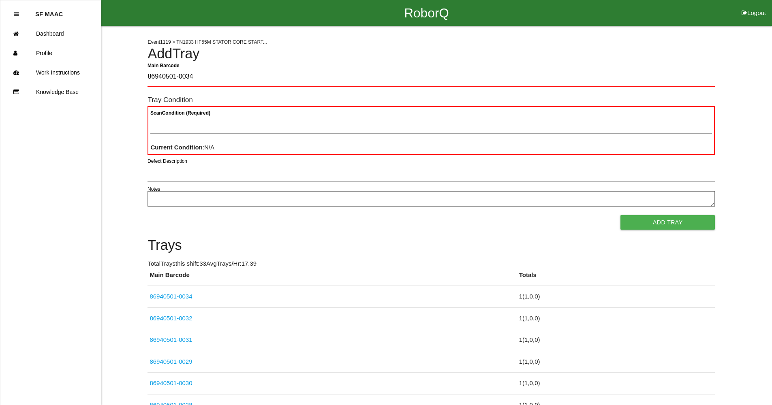
type Barcode "86940501-0034"
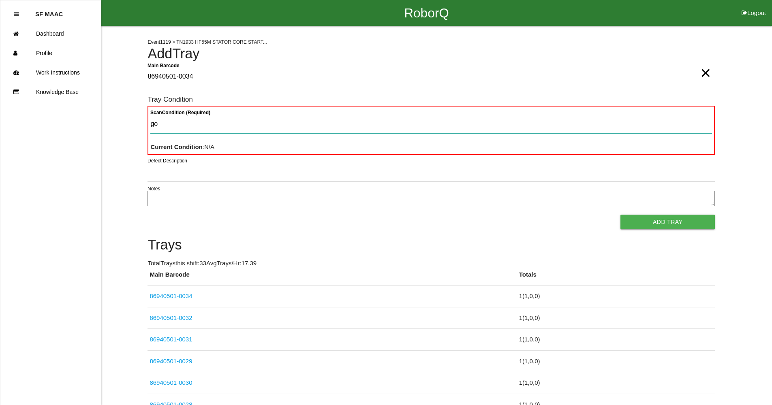
type Condition "goo"
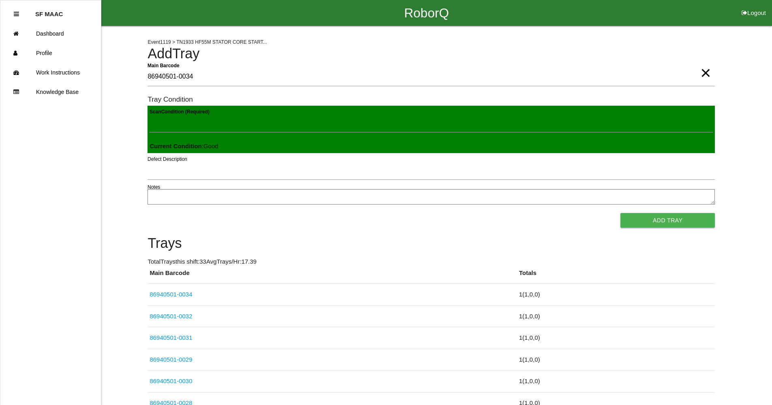
click at [621, 213] on button "Add Tray" at bounding box center [668, 220] width 94 height 15
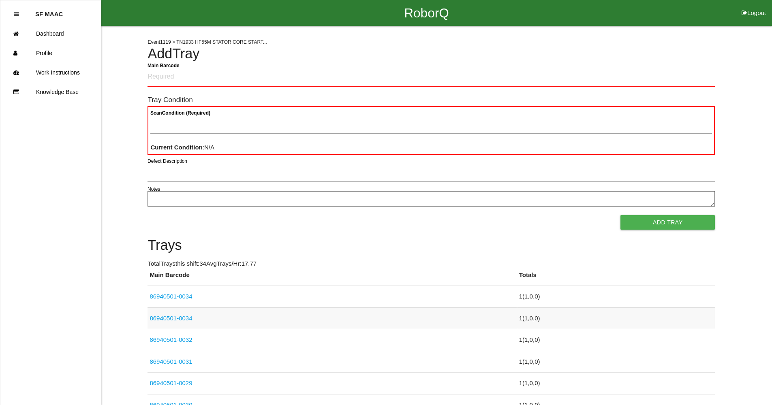
click at [191, 319] on link "86940501-0034" at bounding box center [171, 318] width 43 height 7
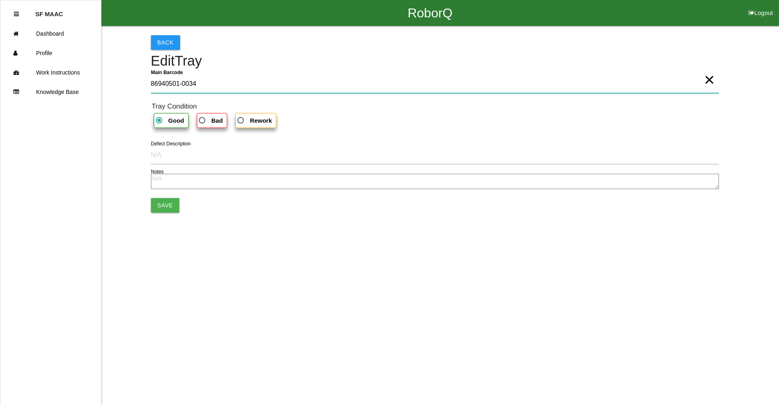
click at [213, 78] on Barcode "86940501-0034" at bounding box center [435, 84] width 568 height 19
type Barcode "86940501-0033"
click at [175, 199] on button "Save" at bounding box center [165, 205] width 28 height 15
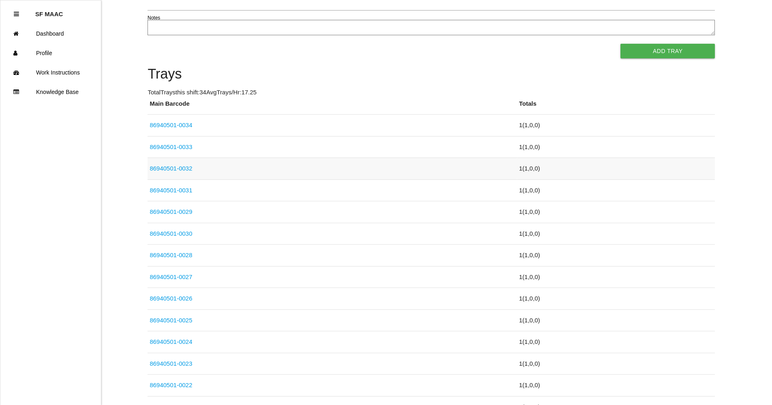
drag, startPoint x: 417, startPoint y: 242, endPoint x: 422, endPoint y: 273, distance: 31.6
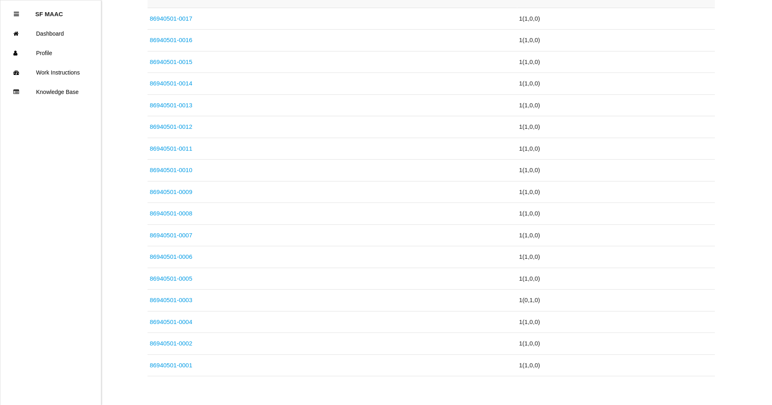
scroll to position [659, 0]
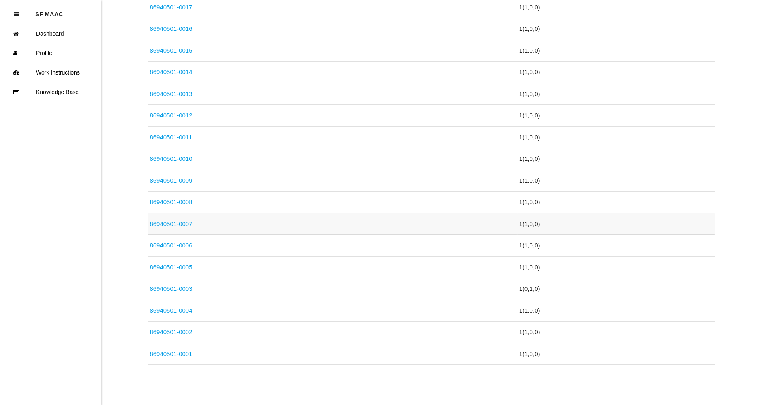
drag, startPoint x: 245, startPoint y: 270, endPoint x: 275, endPoint y: 220, distance: 59.3
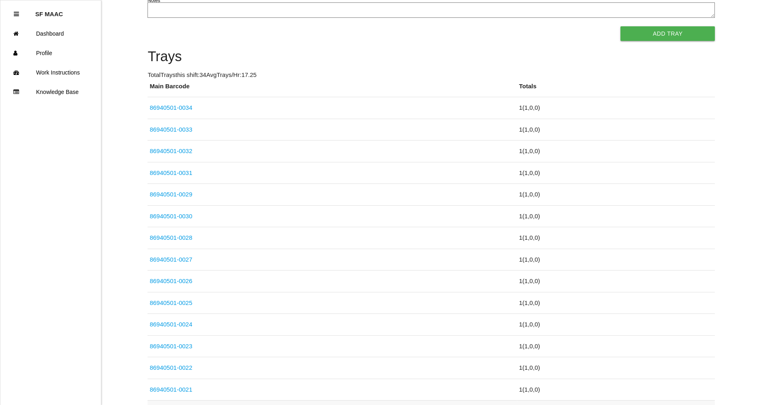
scroll to position [71, 0]
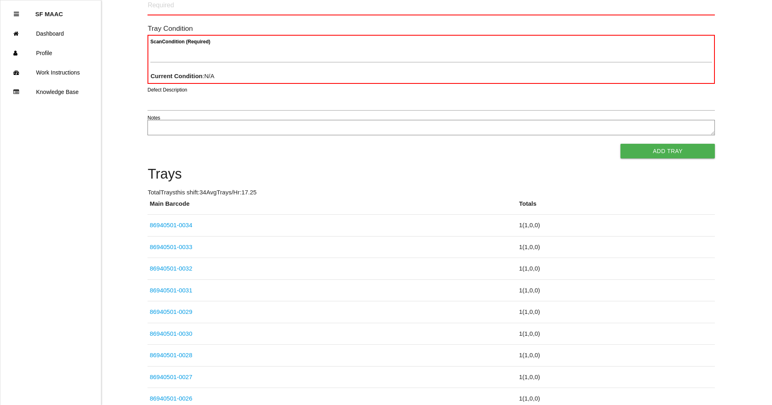
drag, startPoint x: 343, startPoint y: 112, endPoint x: 354, endPoint y: 51, distance: 62.3
